Goal: Find specific page/section: Find specific page/section

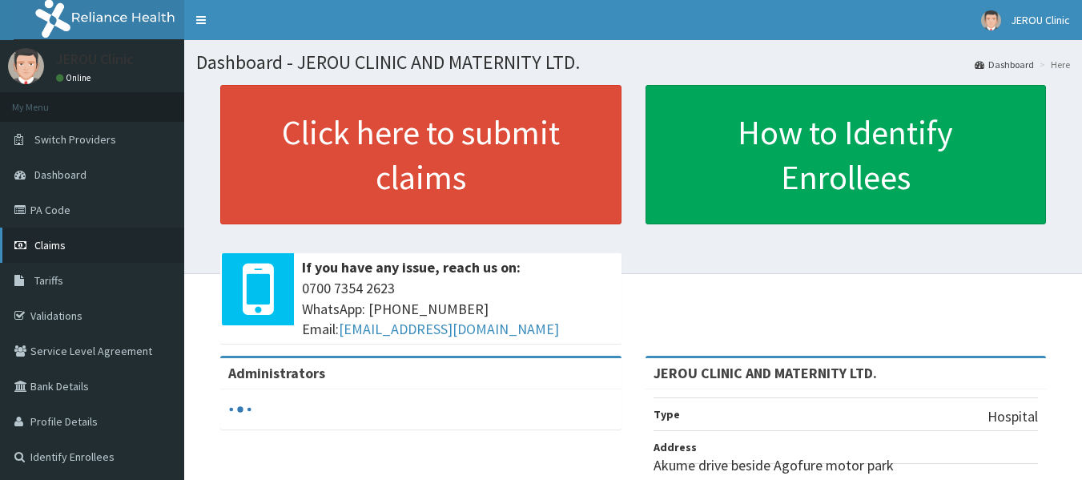
click at [46, 239] on span "Claims" at bounding box center [49, 245] width 31 height 14
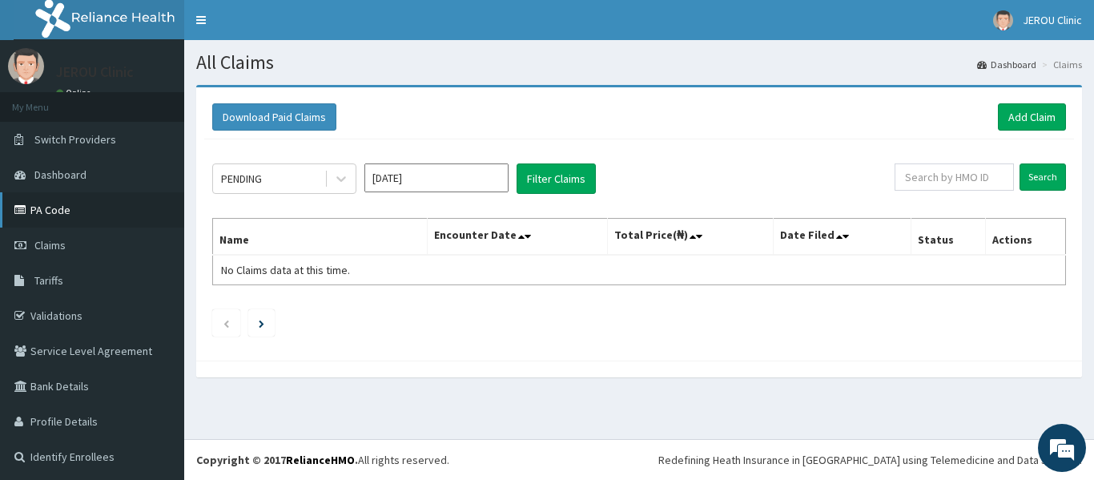
click at [53, 207] on link "PA Code" at bounding box center [92, 209] width 184 height 35
